Goal: Task Accomplishment & Management: Manage account settings

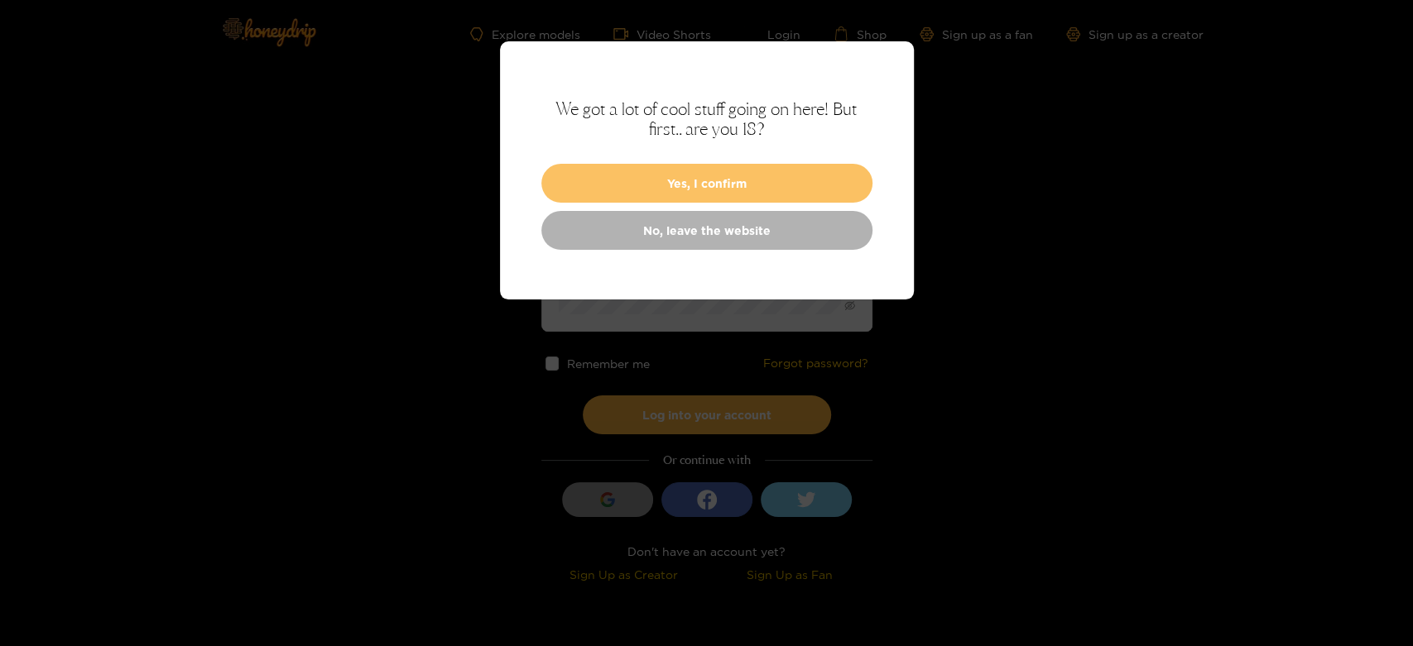
click at [617, 180] on button "Yes, I confirm" at bounding box center [706, 183] width 331 height 39
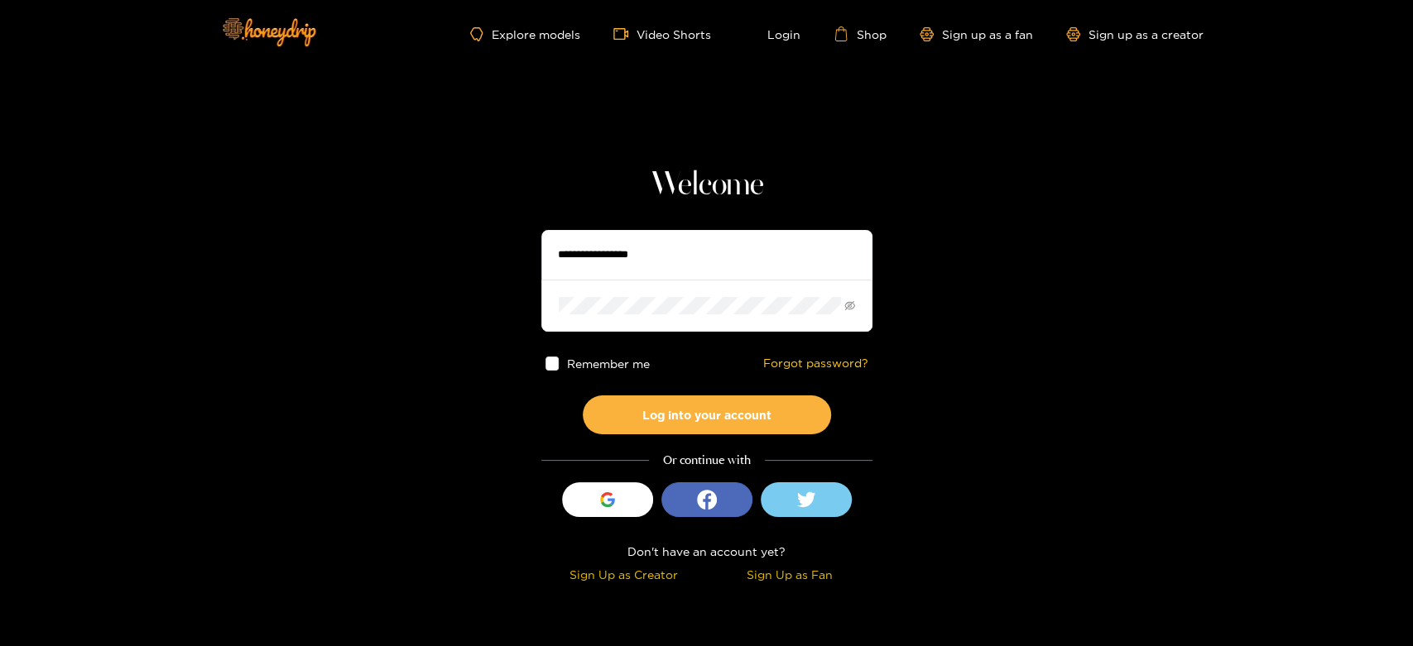
click at [584, 262] on input "text" at bounding box center [706, 255] width 331 height 50
type input "**********"
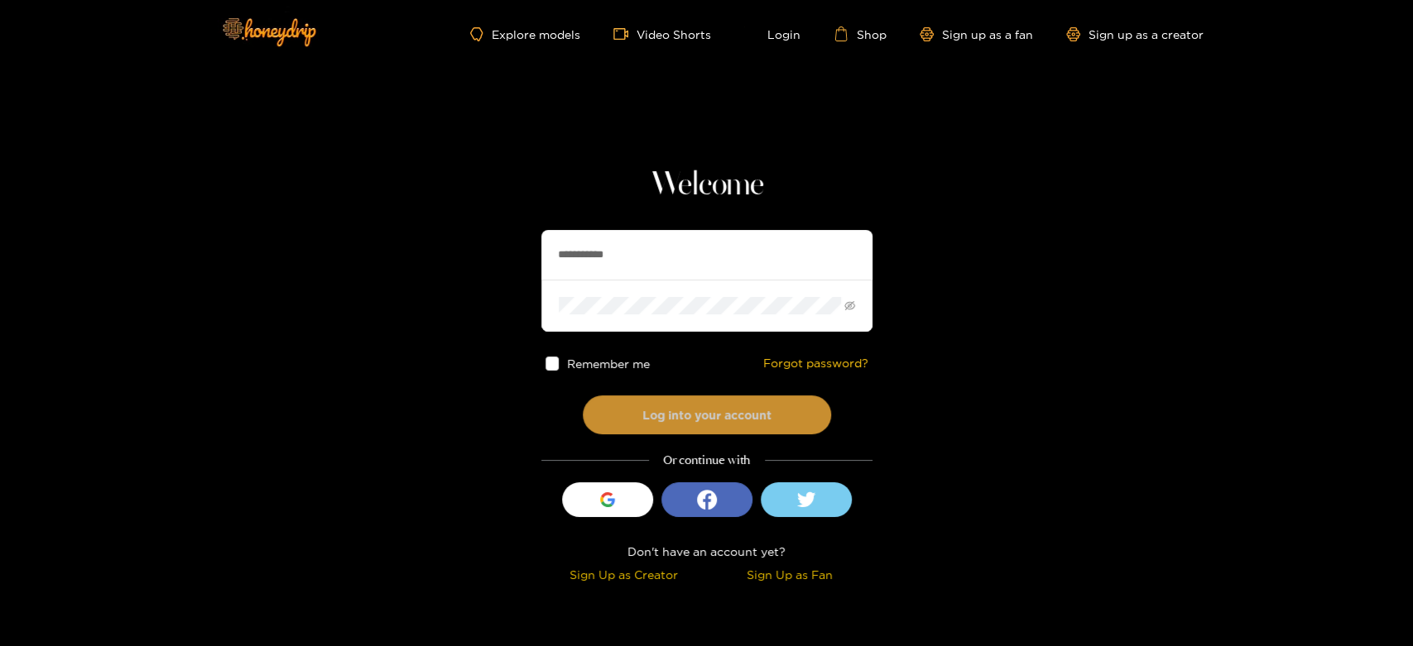
click at [605, 397] on button "Log into your account" at bounding box center [707, 415] width 248 height 39
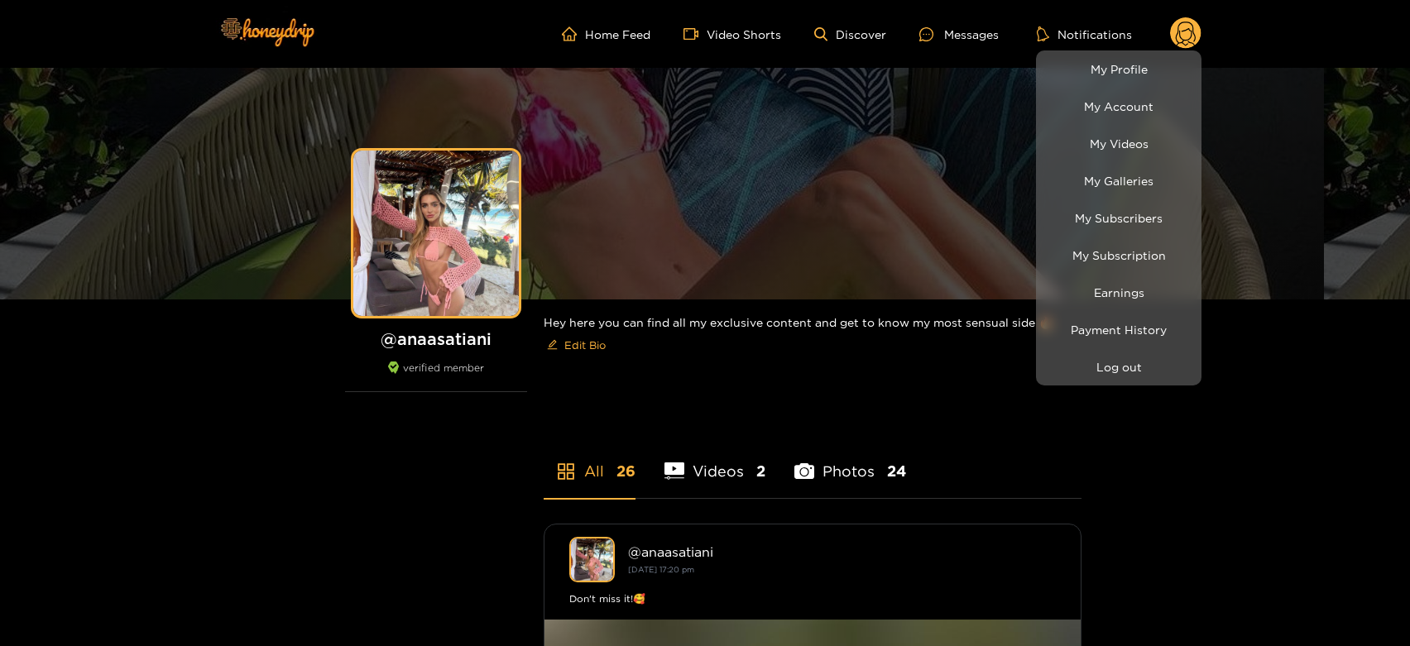
click at [1109, 202] on li "My Subscribers" at bounding box center [1119, 217] width 166 height 37
click at [1088, 210] on link "My Subscribers" at bounding box center [1118, 218] width 157 height 29
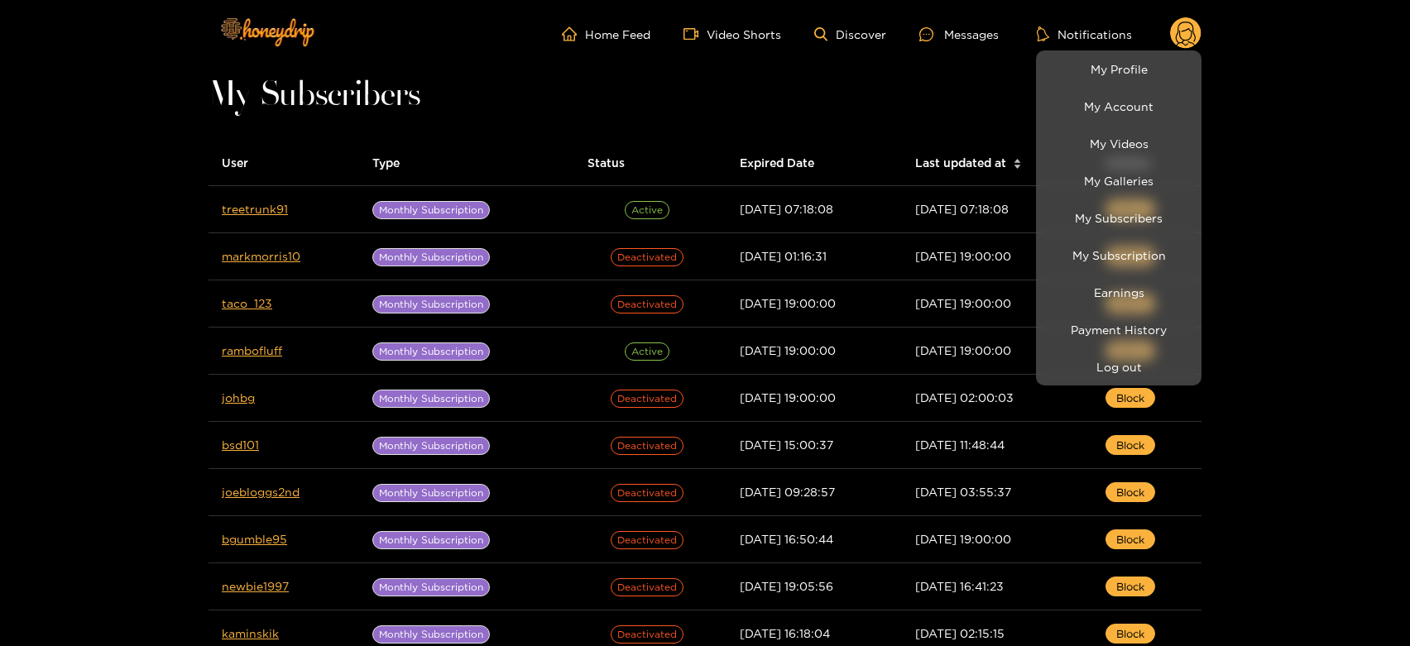
click at [662, 107] on div at bounding box center [705, 323] width 1410 height 646
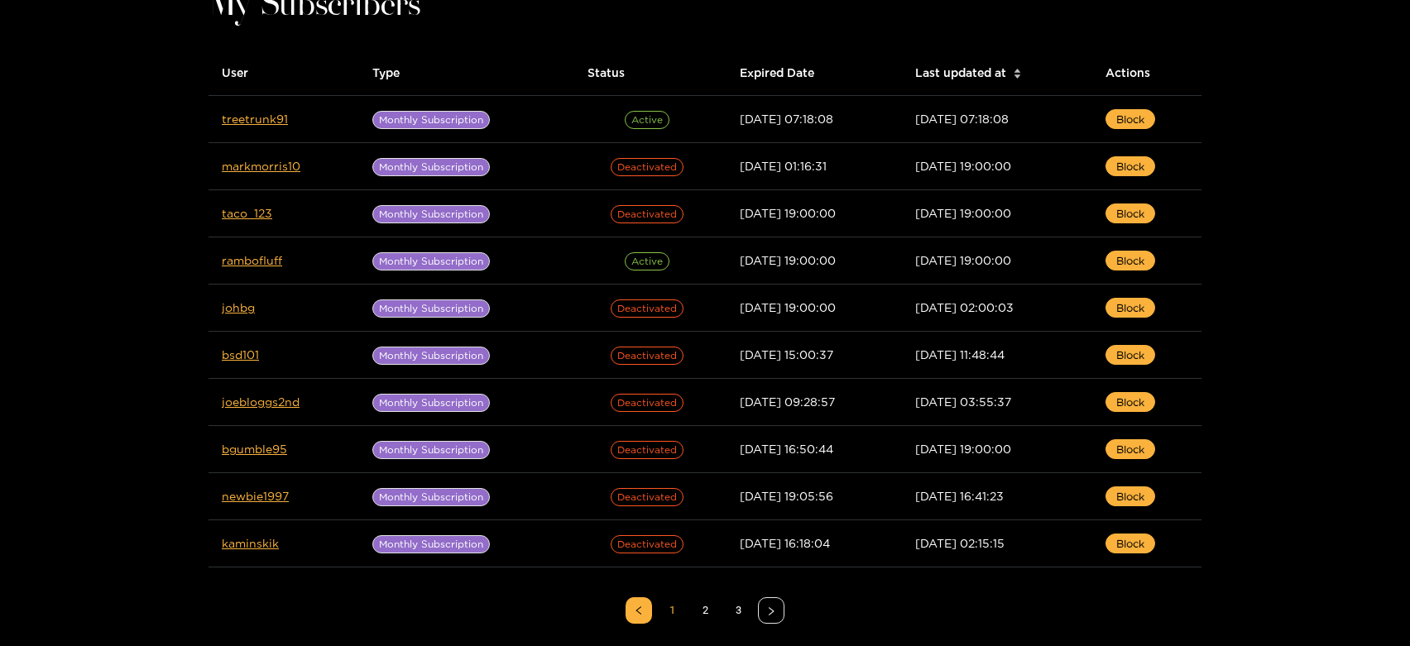
scroll to position [91, 0]
